Goal: Task Accomplishment & Management: Use online tool/utility

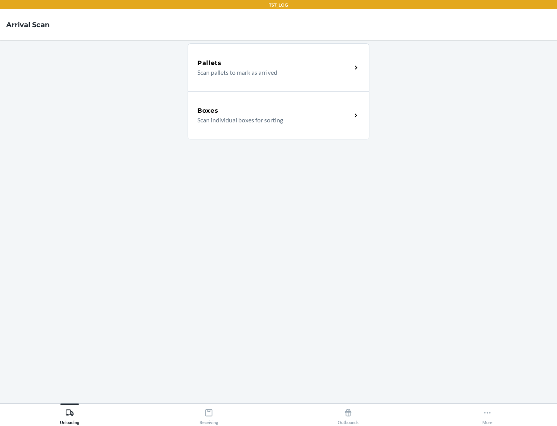
click at [274, 111] on div "Boxes" at bounding box center [274, 110] width 154 height 9
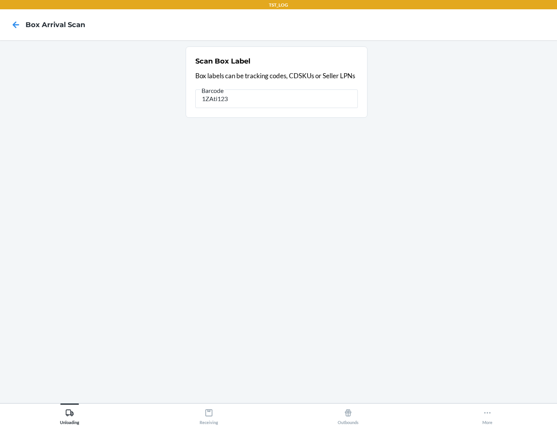
type input "1ZAti123"
